Goal: Navigation & Orientation: Go to known website

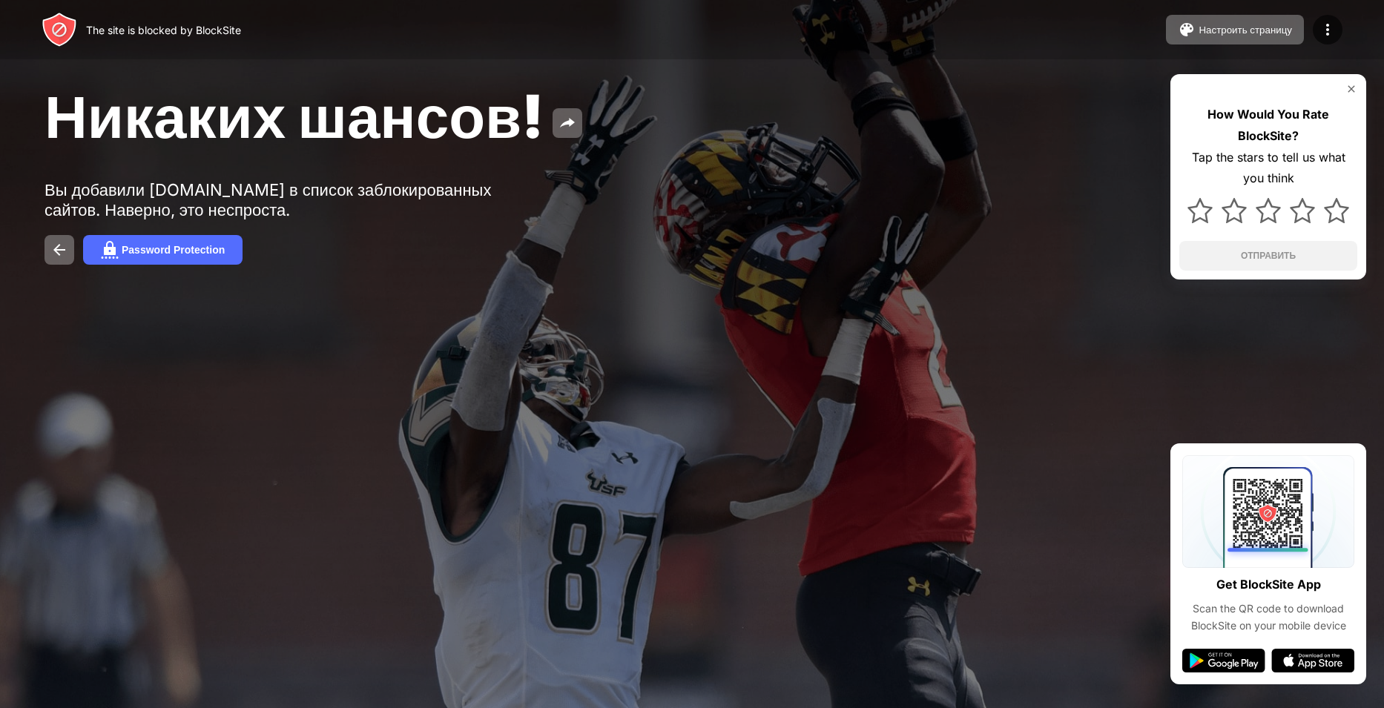
click at [1351, 90] on img at bounding box center [1351, 89] width 12 height 12
